Goal: Information Seeking & Learning: Find specific fact

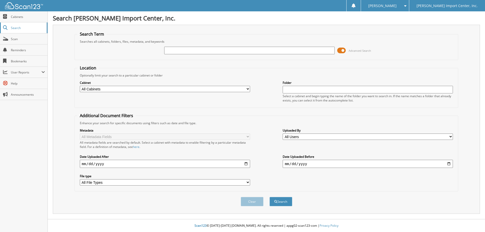
click at [30, 28] on span "Search" at bounding box center [27, 28] width 33 height 4
click at [192, 48] on input "text" at bounding box center [249, 51] width 170 height 8
type input "2530195"
click at [270, 197] on button "Search" at bounding box center [281, 201] width 23 height 9
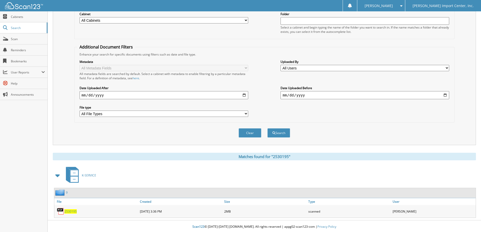
scroll to position [70, 0]
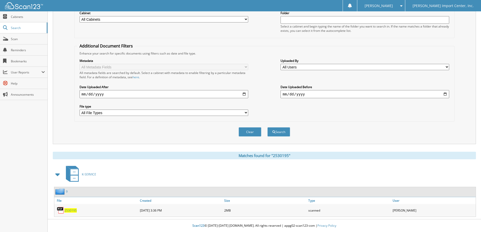
click at [72, 209] on span "2530195" at bounding box center [70, 210] width 12 height 4
